Goal: Information Seeking & Learning: Learn about a topic

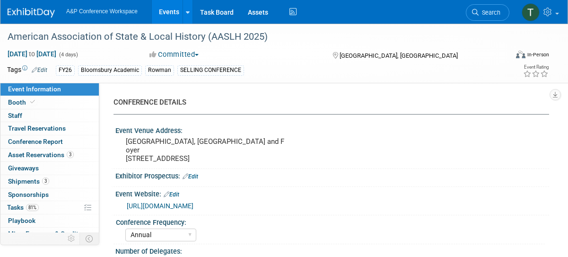
select select "Annual"
select select "Level 2"
select select "In-Person Booth"
select select "Museum Professionals"
select select "Bloomsbury Academic"
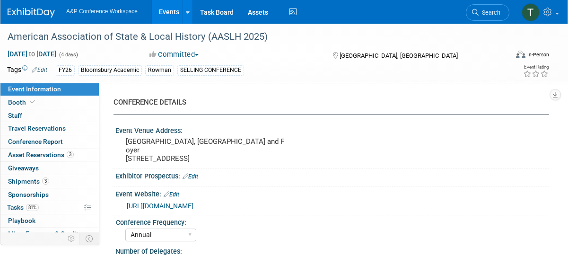
select select "[PERSON_NAME]"
select select "Brand/Subject Presence​"
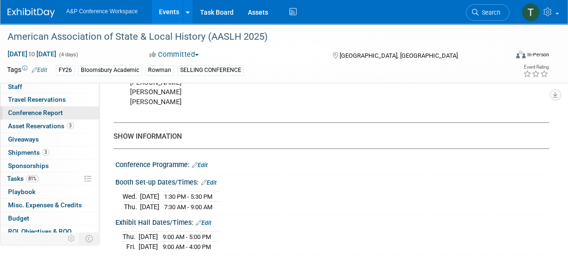
scroll to position [29, 0]
click at [37, 108] on span "Conference Report" at bounding box center [35, 112] width 55 height 8
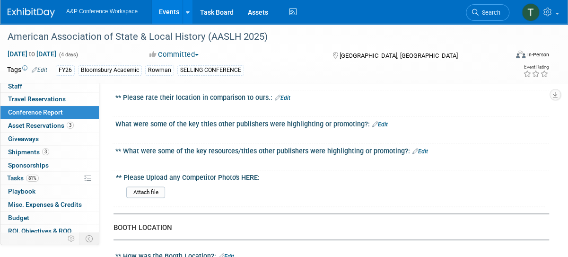
scroll to position [472, 0]
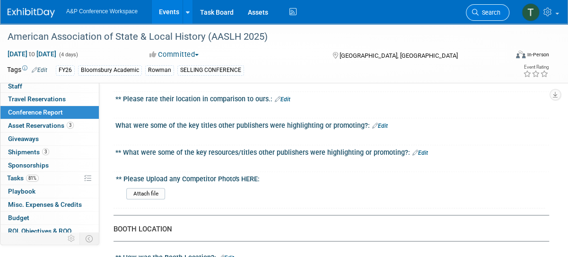
click at [488, 11] on span "Search" at bounding box center [489, 12] width 22 height 7
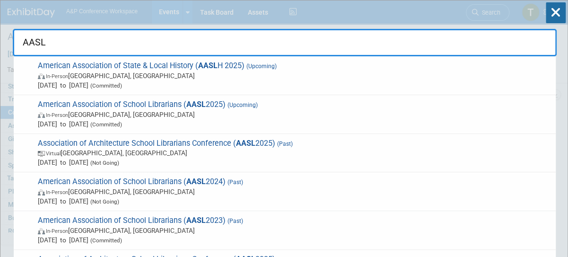
type input "AASLh"
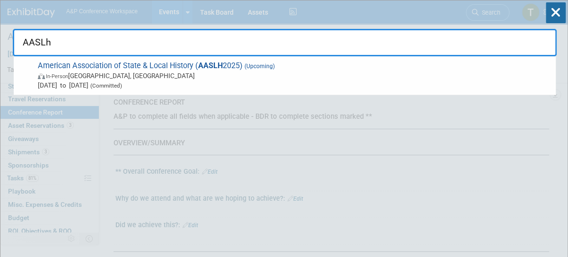
drag, startPoint x: 81, startPoint y: 42, endPoint x: -4, endPoint y: 38, distance: 85.2
click at [0, 38] on html "A&P Conference Workspace Events Add Event Bulk Upload Events Shareable Event Bo…" at bounding box center [284, 128] width 568 height 257
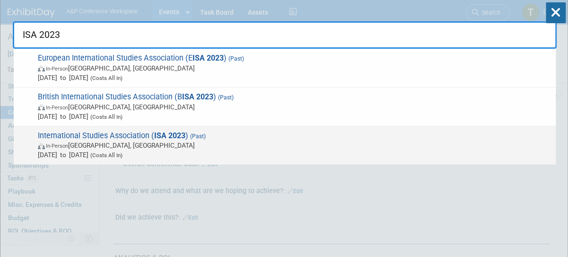
scroll to position [7, 0]
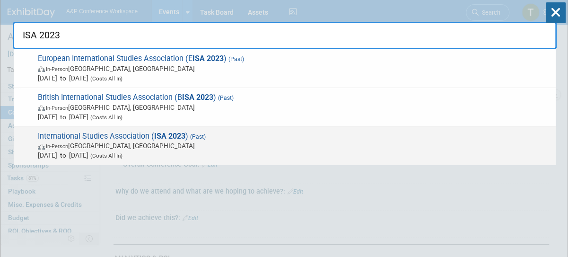
type input "ISA 2023"
click at [150, 135] on span "International Studies Association ( ISA 2023 ) (Past) In-Person [GEOGRAPHIC_DAT…" at bounding box center [293, 145] width 516 height 29
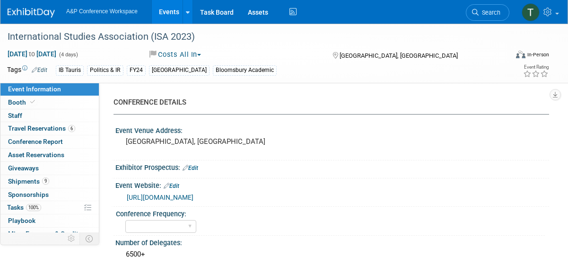
select select "Level 1"
select select "In-Person Booth"
select select "[PERSON_NAME]"
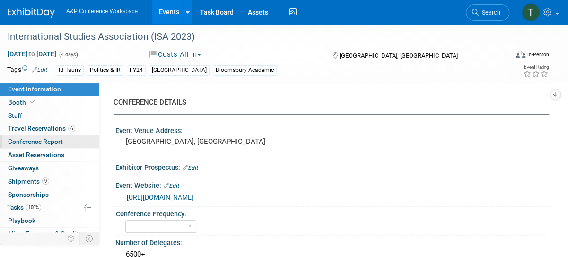
click at [48, 145] on span "Conference Report" at bounding box center [35, 142] width 55 height 8
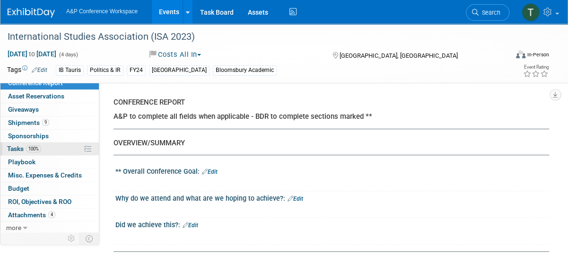
scroll to position [59, 0]
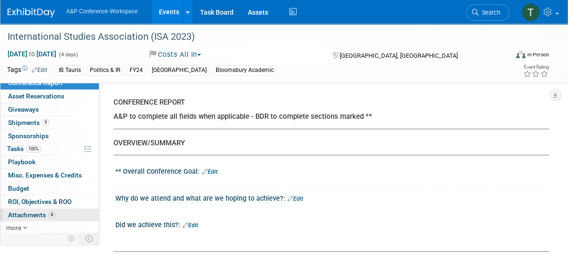
click at [38, 216] on span "Attachments 4" at bounding box center [31, 215] width 47 height 8
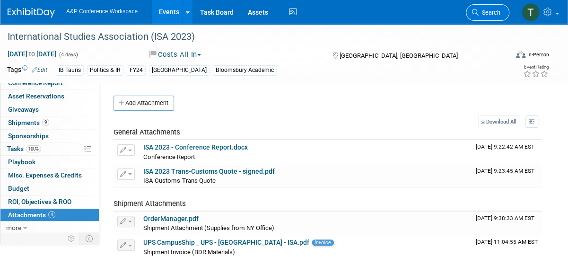
click at [489, 10] on span "Search" at bounding box center [489, 12] width 22 height 7
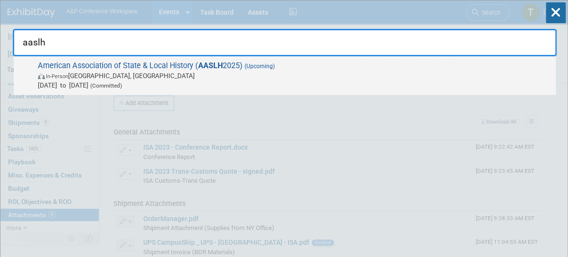
type input "aaslh"
click at [227, 69] on span "American Association of State & Local History ( AASLH 2025) (Upcoming) In-Perso…" at bounding box center [293, 75] width 516 height 29
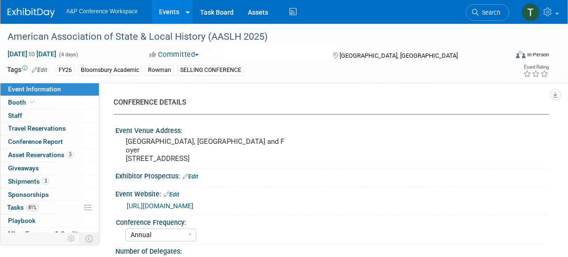
select select "Annual"
select select "Level 2"
select select "In-Person Booth"
select select "Museum Professionals"
select select "Bloomsbury Academic"
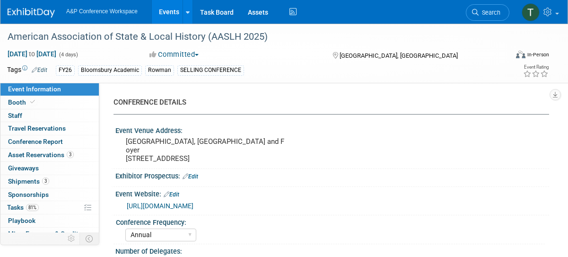
select select "[PERSON_NAME]"
select select "Brand/Subject Presence​"
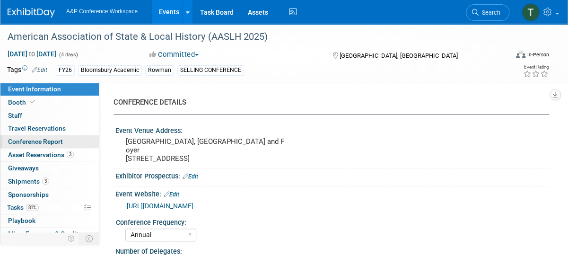
click at [37, 142] on span "Conference Report" at bounding box center [35, 142] width 55 height 8
